Goal: Check status: Check status

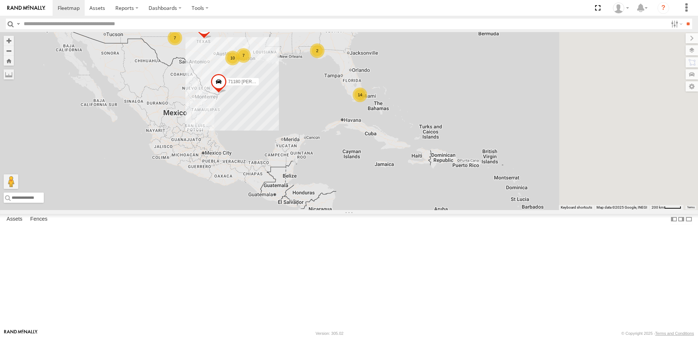
drag, startPoint x: 599, startPoint y: 190, endPoint x: 473, endPoint y: 85, distance: 163.3
click at [474, 86] on div "Returned to Barco Returned to Barco [PERSON_NAME] 14 7 Wrecked 7 2 71180 [PERSO…" at bounding box center [349, 121] width 698 height 178
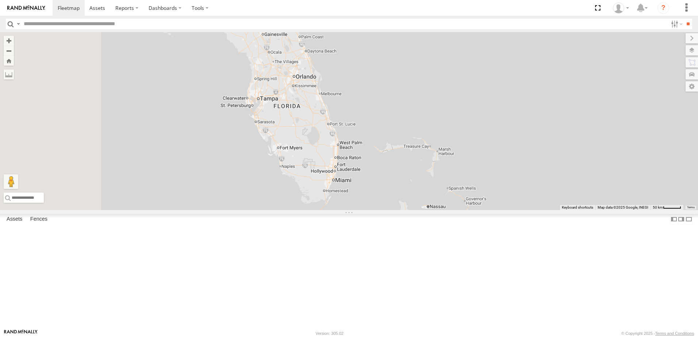
drag, startPoint x: 469, startPoint y: 228, endPoint x: 533, endPoint y: 54, distance: 185.0
click at [533, 54] on div "Returned to Barco Returned to Barco [PERSON_NAME] Wrecked 71180 [PERSON_NAME] R…" at bounding box center [349, 121] width 698 height 178
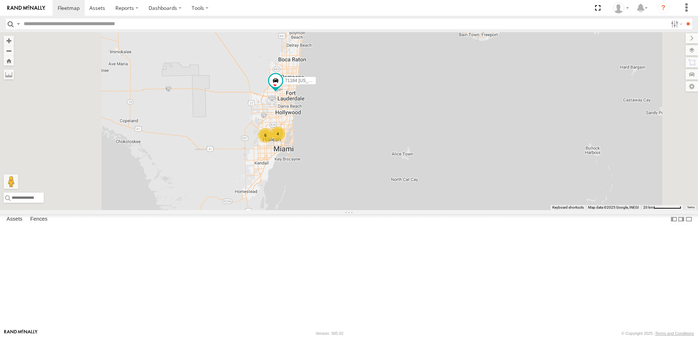
drag, startPoint x: 408, startPoint y: 184, endPoint x: 458, endPoint y: 124, distance: 77.8
click at [458, 124] on div "Returned to Barco Returned to Barco [PERSON_NAME] Wrecked 71180 [PERSON_NAME] R…" at bounding box center [349, 121] width 698 height 178
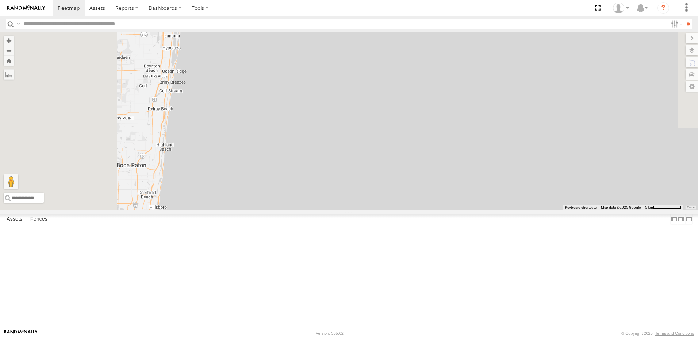
drag, startPoint x: 417, startPoint y: 119, endPoint x: 486, endPoint y: 249, distance: 147.9
click at [485, 210] on div "Returned to Barco Returned to Barco [PERSON_NAME] Wrecked 71180 [PERSON_NAME] R…" at bounding box center [349, 121] width 698 height 178
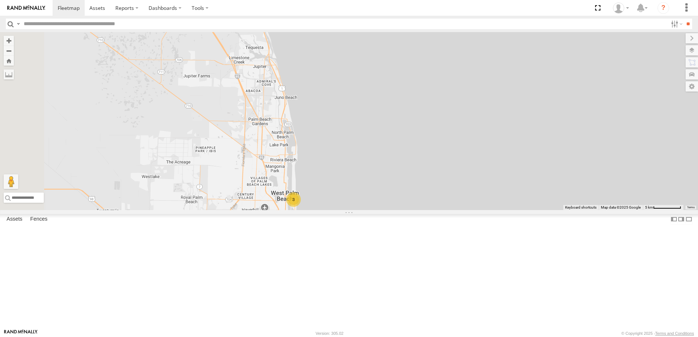
click at [301, 207] on div "3" at bounding box center [293, 199] width 15 height 15
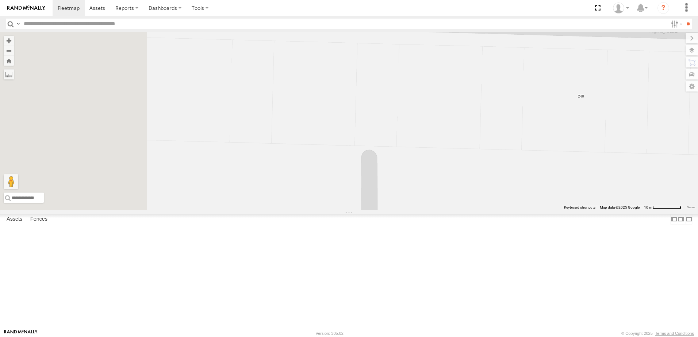
drag, startPoint x: 441, startPoint y: 256, endPoint x: 540, endPoint y: 108, distance: 178.1
click at [520, 138] on div "Returned to Barco Returned to Barco [PERSON_NAME] Wrecked 71180 [PERSON_NAME] R…" at bounding box center [349, 121] width 698 height 178
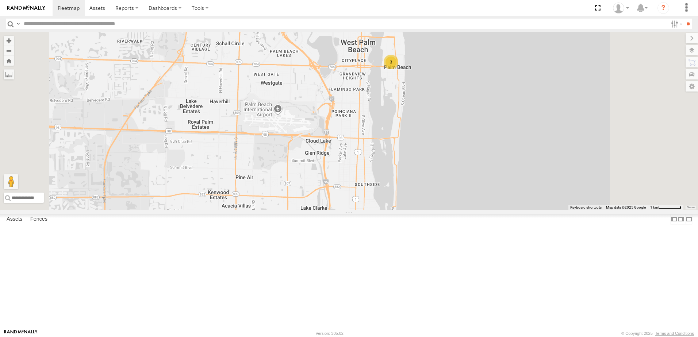
drag, startPoint x: 478, startPoint y: 146, endPoint x: 472, endPoint y: 97, distance: 49.7
click at [473, 108] on div "Returned to Barco Returned to Barco [PERSON_NAME] Wrecked 71180 [PERSON_NAME] R…" at bounding box center [349, 121] width 698 height 178
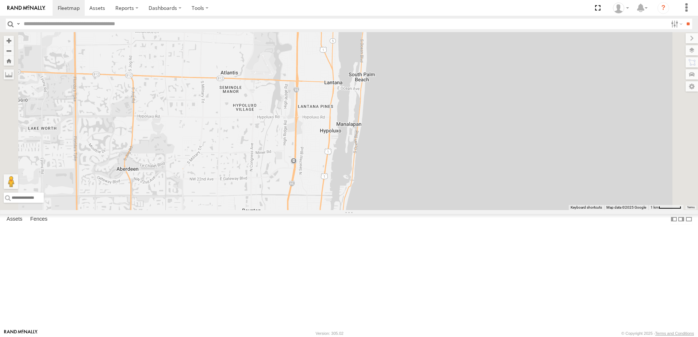
drag, startPoint x: 352, startPoint y: 208, endPoint x: 420, endPoint y: 128, distance: 104.4
click at [417, 141] on div "Returned to Barco Returned to Barco [PERSON_NAME] Wrecked 71180 [PERSON_NAME] R…" at bounding box center [349, 121] width 698 height 178
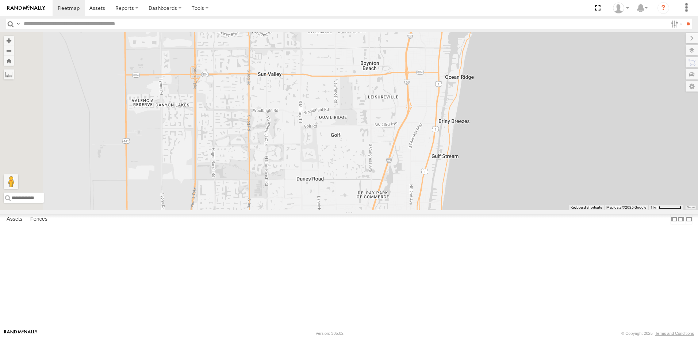
drag, startPoint x: 429, startPoint y: 192, endPoint x: 453, endPoint y: 85, distance: 109.1
click at [449, 100] on div "Returned to Barco Returned to Barco [PERSON_NAME] Wrecked 71180 [PERSON_NAME] R…" at bounding box center [349, 121] width 698 height 178
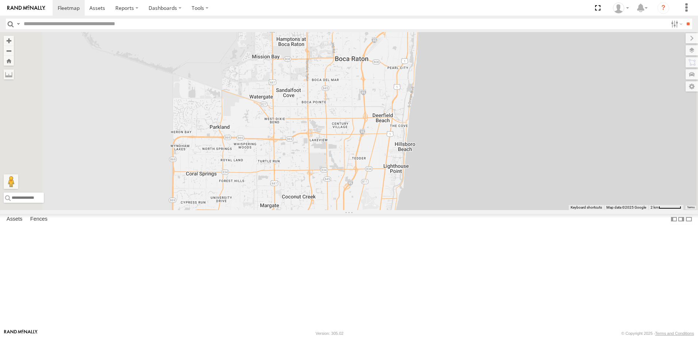
drag, startPoint x: 434, startPoint y: 160, endPoint x: 433, endPoint y: 38, distance: 122.3
click at [432, 86] on div "Returned to Barco Returned to Barco [PERSON_NAME] Wrecked 71180 [PERSON_NAME] R…" at bounding box center [349, 121] width 698 height 178
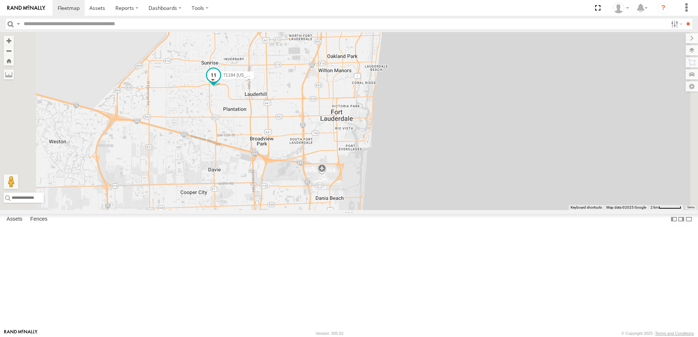
click at [220, 82] on span at bounding box center [213, 75] width 13 height 13
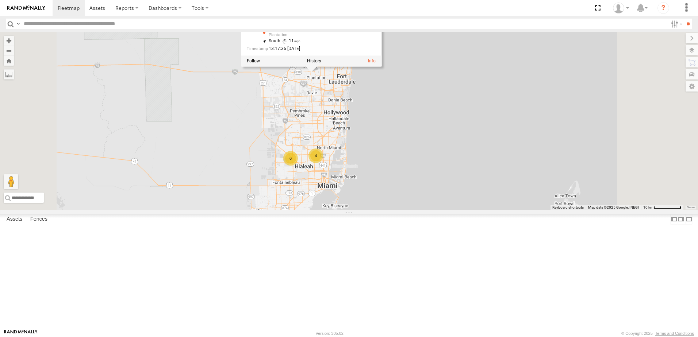
click at [323, 163] on div "4" at bounding box center [315, 156] width 15 height 15
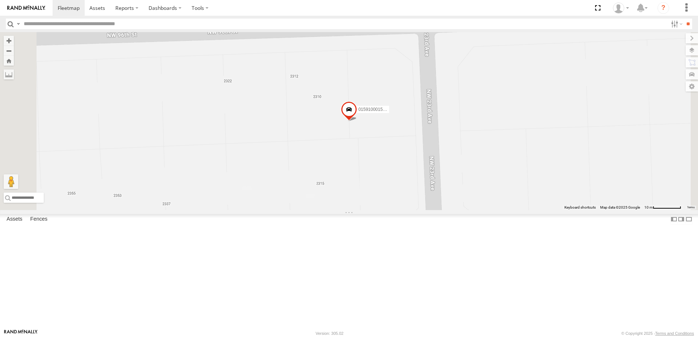
click at [357, 121] on span at bounding box center [349, 111] width 16 height 20
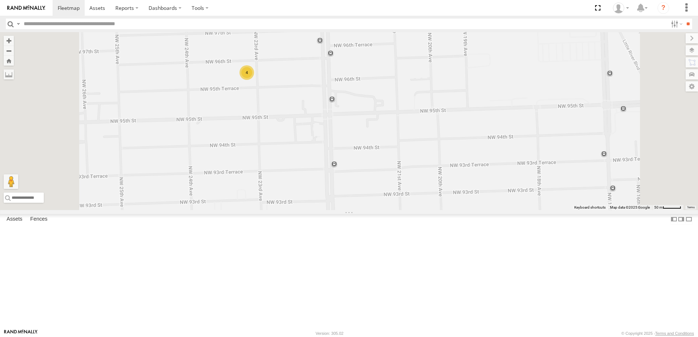
drag, startPoint x: 356, startPoint y: 178, endPoint x: 404, endPoint y: 129, distance: 68.1
click at [404, 129] on div "Returned to Barco Returned to Barco [PERSON_NAME] Wrecked 71180 [PERSON_NAME] R…" at bounding box center [349, 121] width 698 height 178
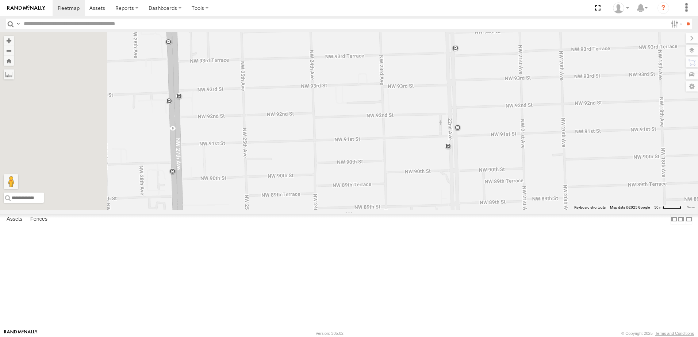
drag, startPoint x: 368, startPoint y: 156, endPoint x: 450, endPoint y: 114, distance: 92.2
click at [445, 117] on div "Returned to Barco Returned to Barco [PERSON_NAME] Wrecked 71180 [PERSON_NAME] R…" at bounding box center [349, 121] width 698 height 178
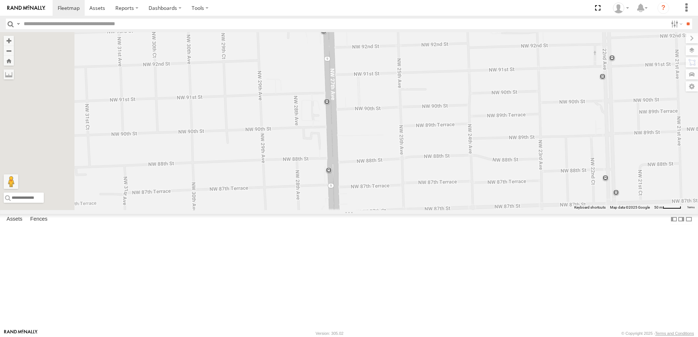
drag, startPoint x: 384, startPoint y: 186, endPoint x: 399, endPoint y: 154, distance: 35.0
click at [398, 157] on div "Returned to Barco Returned to Barco [PERSON_NAME] Wrecked 71180 [PERSON_NAME] R…" at bounding box center [349, 121] width 698 height 178
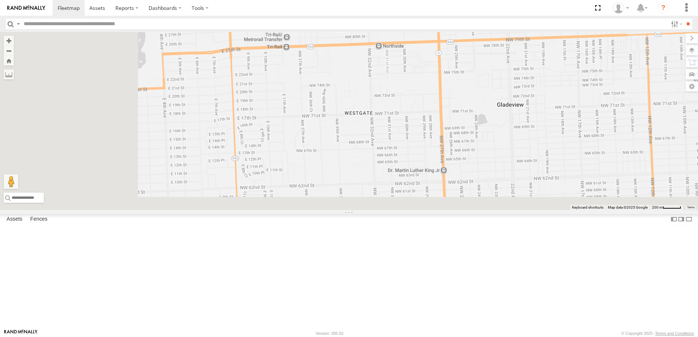
drag, startPoint x: 378, startPoint y: 227, endPoint x: 503, endPoint y: 92, distance: 183.9
click at [503, 92] on div "Returned to Barco Returned to Barco [PERSON_NAME] Wrecked 71180 [PERSON_NAME] R…" at bounding box center [349, 121] width 698 height 178
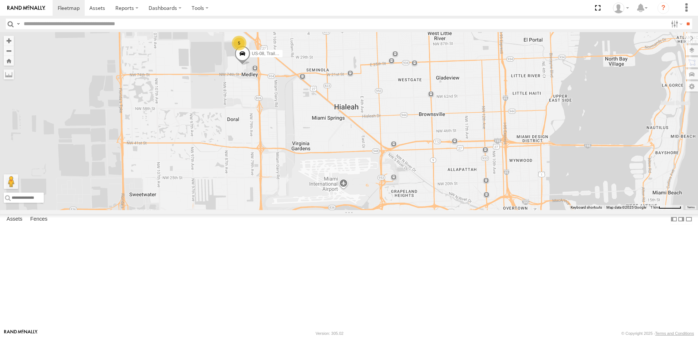
drag, startPoint x: 449, startPoint y: 217, endPoint x: 433, endPoint y: 263, distance: 48.7
click at [432, 210] on div "Returned to Barco Returned to [PERSON_NAME] Wrecked 71180 [PERSON_NAME] Returne…" at bounding box center [349, 121] width 698 height 178
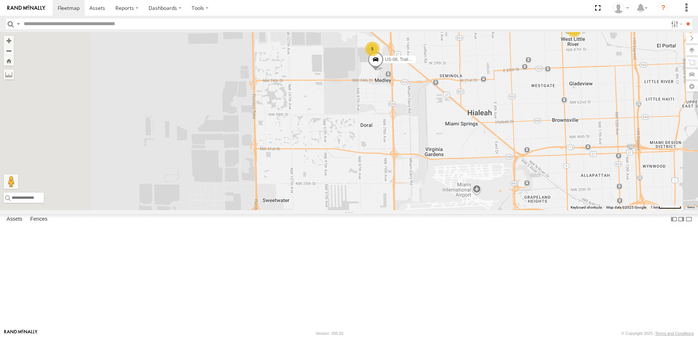
drag, startPoint x: 337, startPoint y: 119, endPoint x: 454, endPoint y: 105, distance: 117.9
click at [454, 105] on div "Returned to Barco Returned to [PERSON_NAME] Wrecked 71180 [PERSON_NAME] Returne…" at bounding box center [349, 121] width 698 height 178
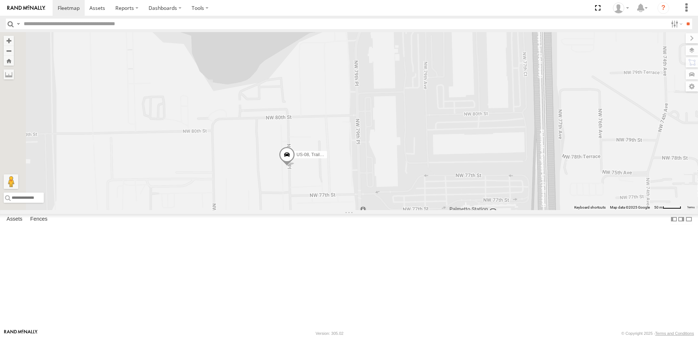
drag, startPoint x: 431, startPoint y: 149, endPoint x: 502, endPoint y: 100, distance: 86.0
click at [502, 100] on div "Returned to Barco Returned to [PERSON_NAME] Wrecked 71180 [PERSON_NAME] Returne…" at bounding box center [349, 121] width 698 height 178
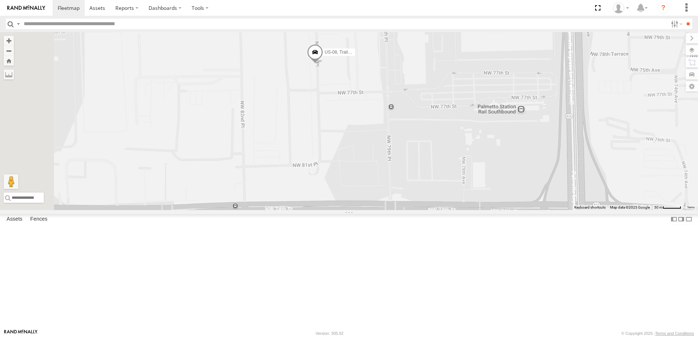
drag, startPoint x: 408, startPoint y: 245, endPoint x: 436, endPoint y: 142, distance: 106.3
click at [436, 142] on div "Returned to Barco Returned to [PERSON_NAME] Wrecked 71180 [PERSON_NAME] Returne…" at bounding box center [349, 121] width 698 height 178
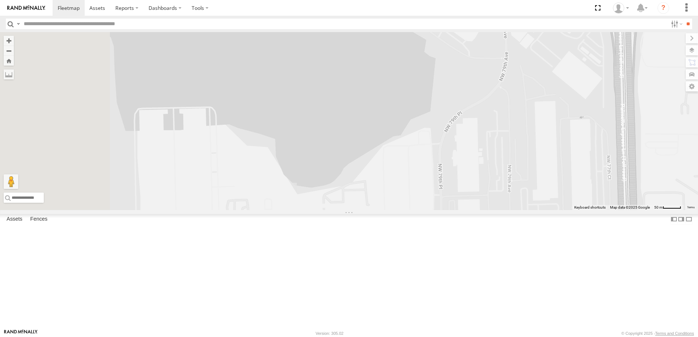
drag, startPoint x: 423, startPoint y: 93, endPoint x: 494, endPoint y: 316, distance: 233.5
click at [488, 210] on div "Returned to Barco Returned to [PERSON_NAME] Wrecked 71180 [PERSON_NAME] Returne…" at bounding box center [349, 121] width 698 height 178
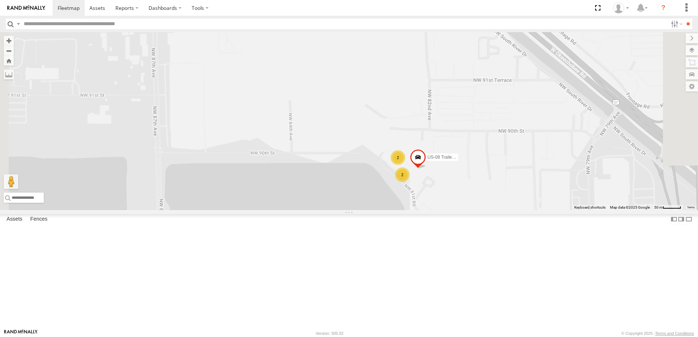
click at [410, 182] on div "2" at bounding box center [402, 175] width 15 height 15
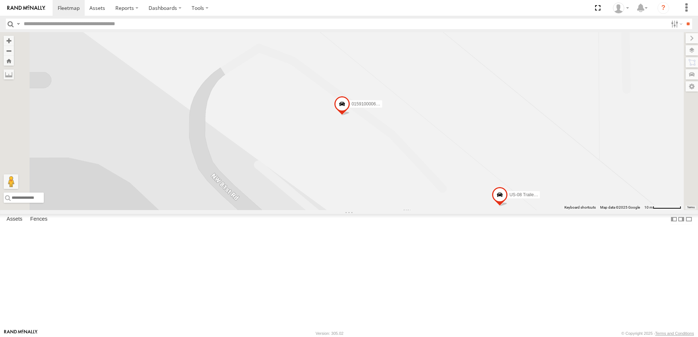
drag, startPoint x: 460, startPoint y: 103, endPoint x: 514, endPoint y: 242, distance: 149.6
click at [514, 210] on div "Returned to Barco Returned to [PERSON_NAME] Wrecked 71180 [PERSON_NAME] Returne…" at bounding box center [349, 121] width 698 height 178
